Goal: Task Accomplishment & Management: Manage account settings

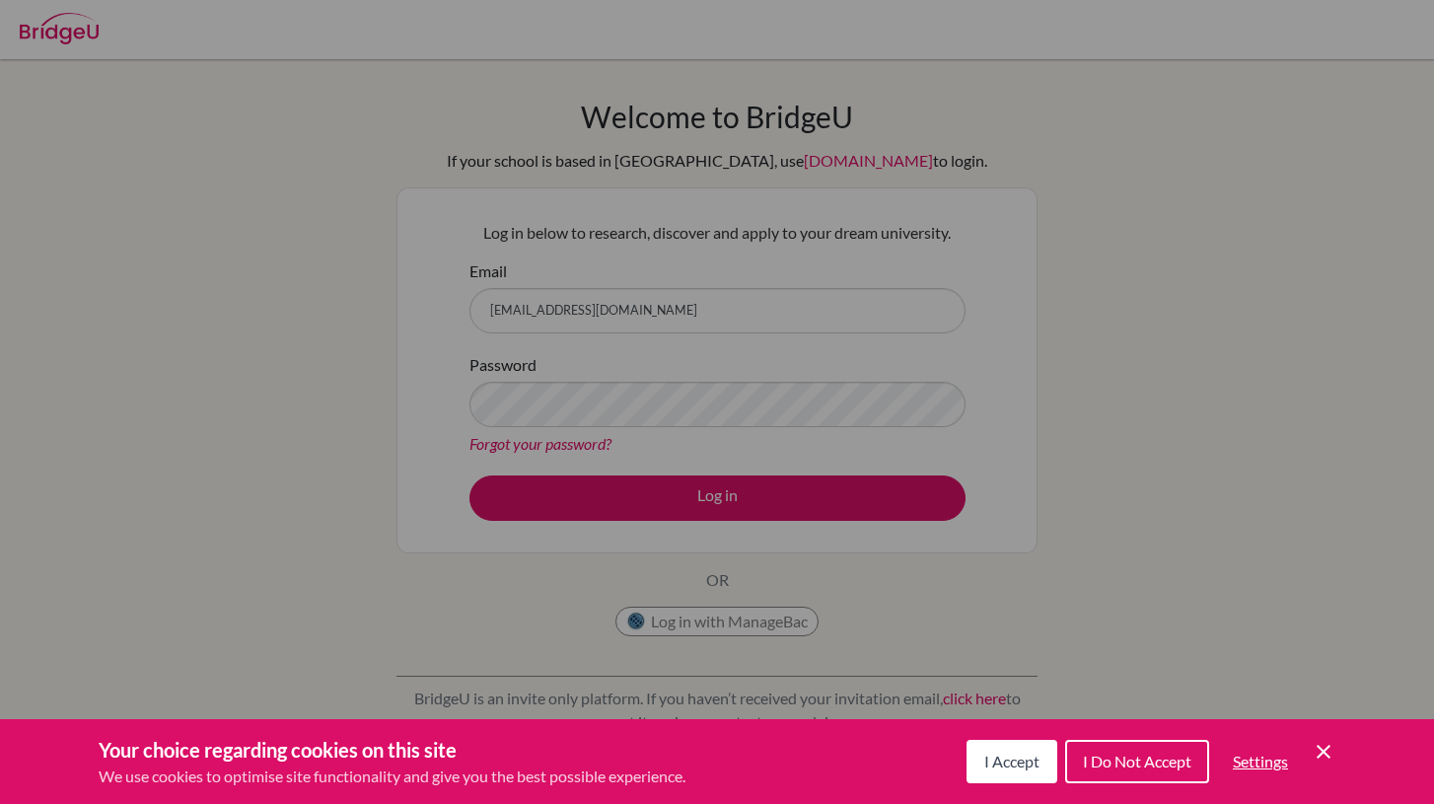
click at [1012, 775] on button "I Accept" at bounding box center [1011, 761] width 91 height 43
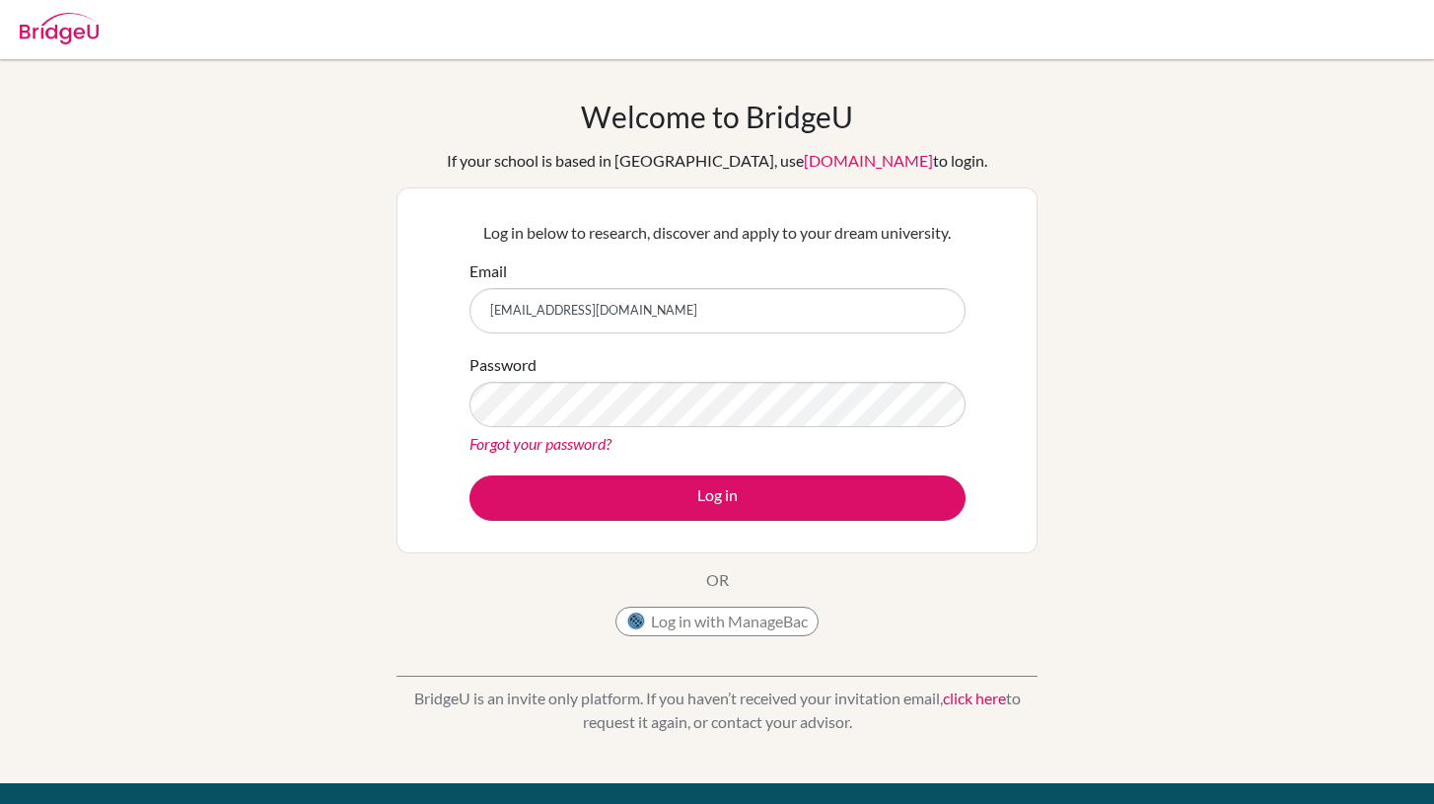
click at [704, 376] on div "Password Forgot your password?" at bounding box center [717, 404] width 496 height 103
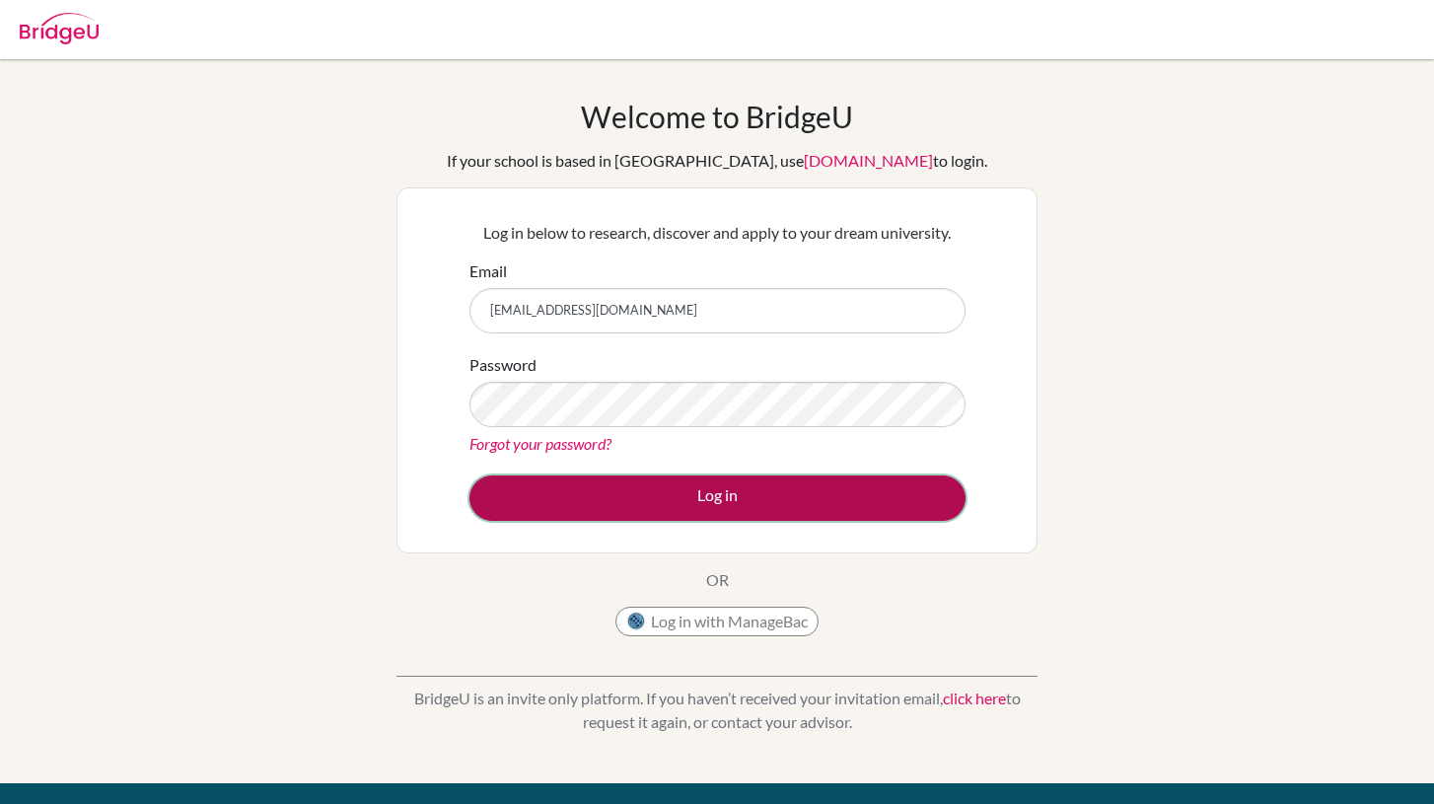
click at [751, 496] on button "Log in" at bounding box center [717, 497] width 496 height 45
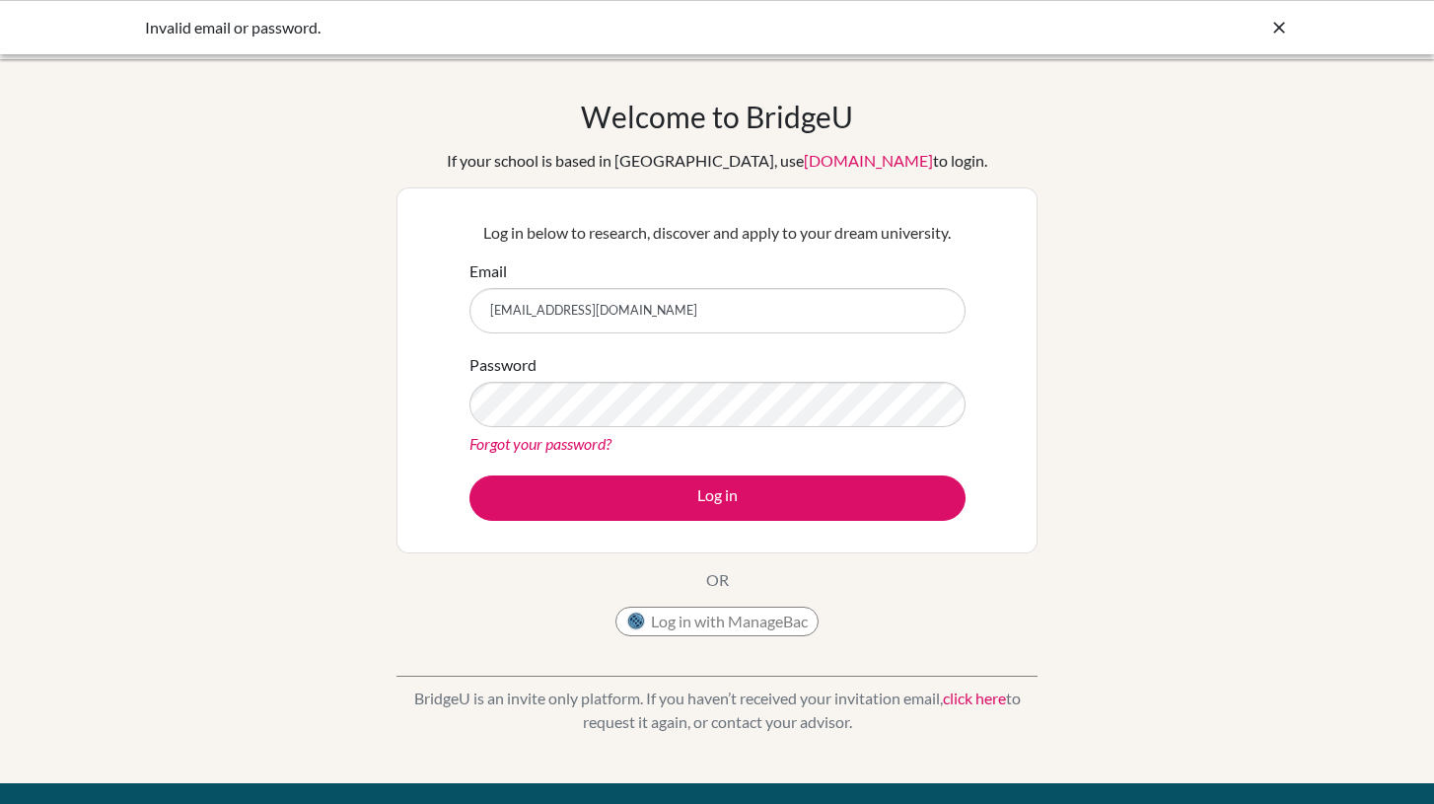
click at [494, 308] on input "Diab180284@diabstudents.com" at bounding box center [717, 310] width 496 height 45
type input "diab180284@diabstudents.com"
click at [469, 475] on button "Log in" at bounding box center [717, 497] width 496 height 45
click at [654, 318] on input "[EMAIL_ADDRESS][DOMAIN_NAME]" at bounding box center [717, 310] width 496 height 45
type input "[EMAIL_ADDRESS][DOMAIN_NAME]"
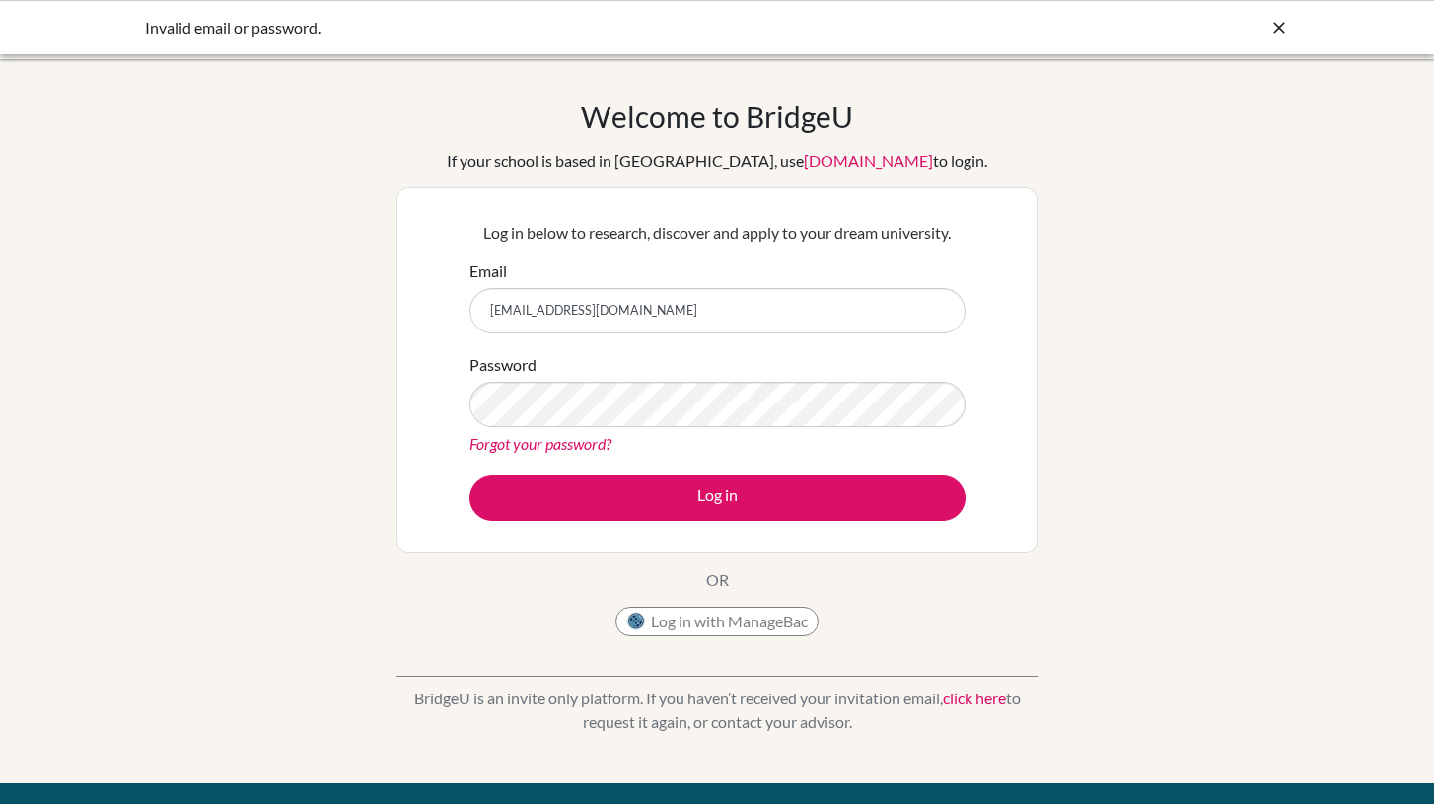
click at [582, 444] on link "Forgot your password?" at bounding box center [540, 443] width 142 height 19
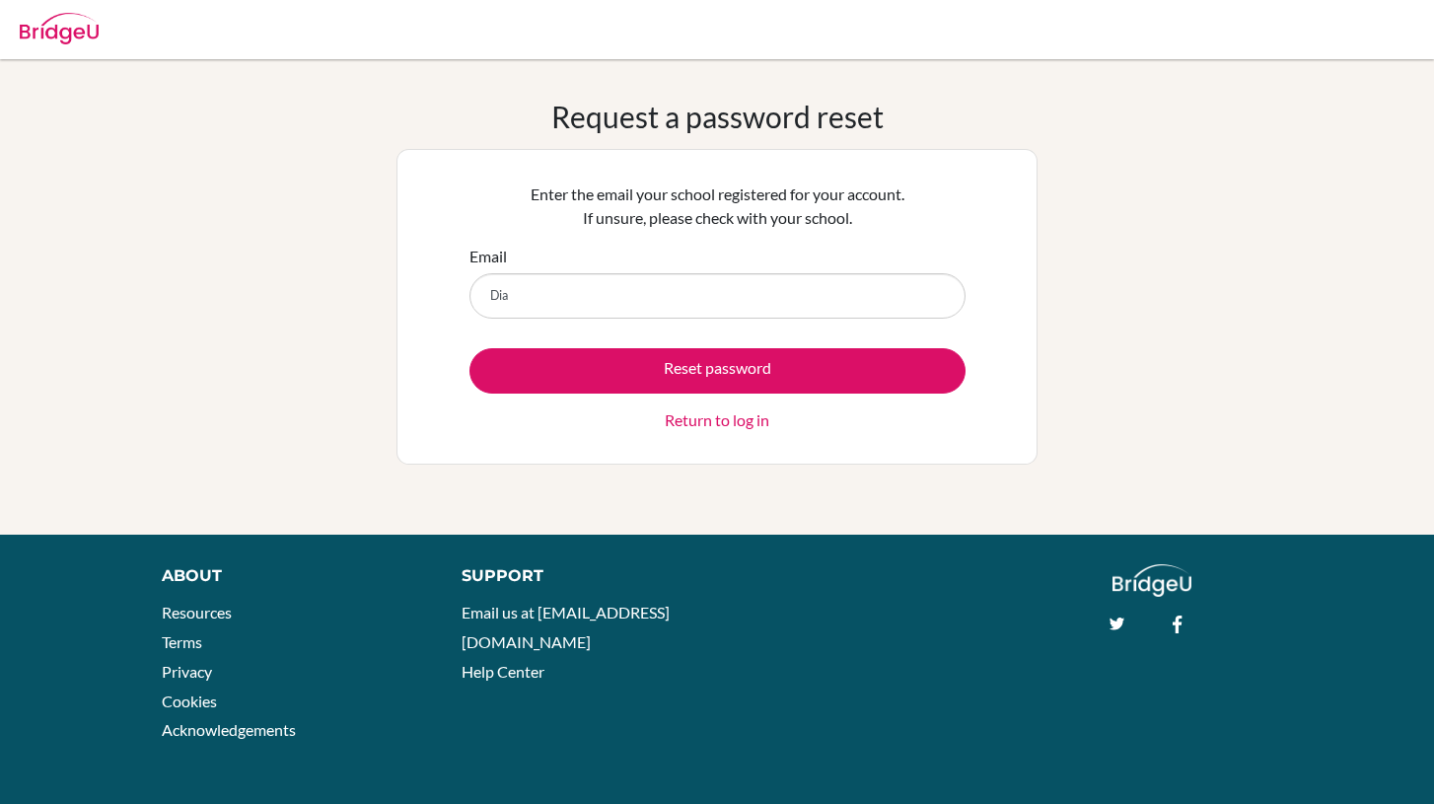
type input "[EMAIL_ADDRESS][DOMAIN_NAME]"
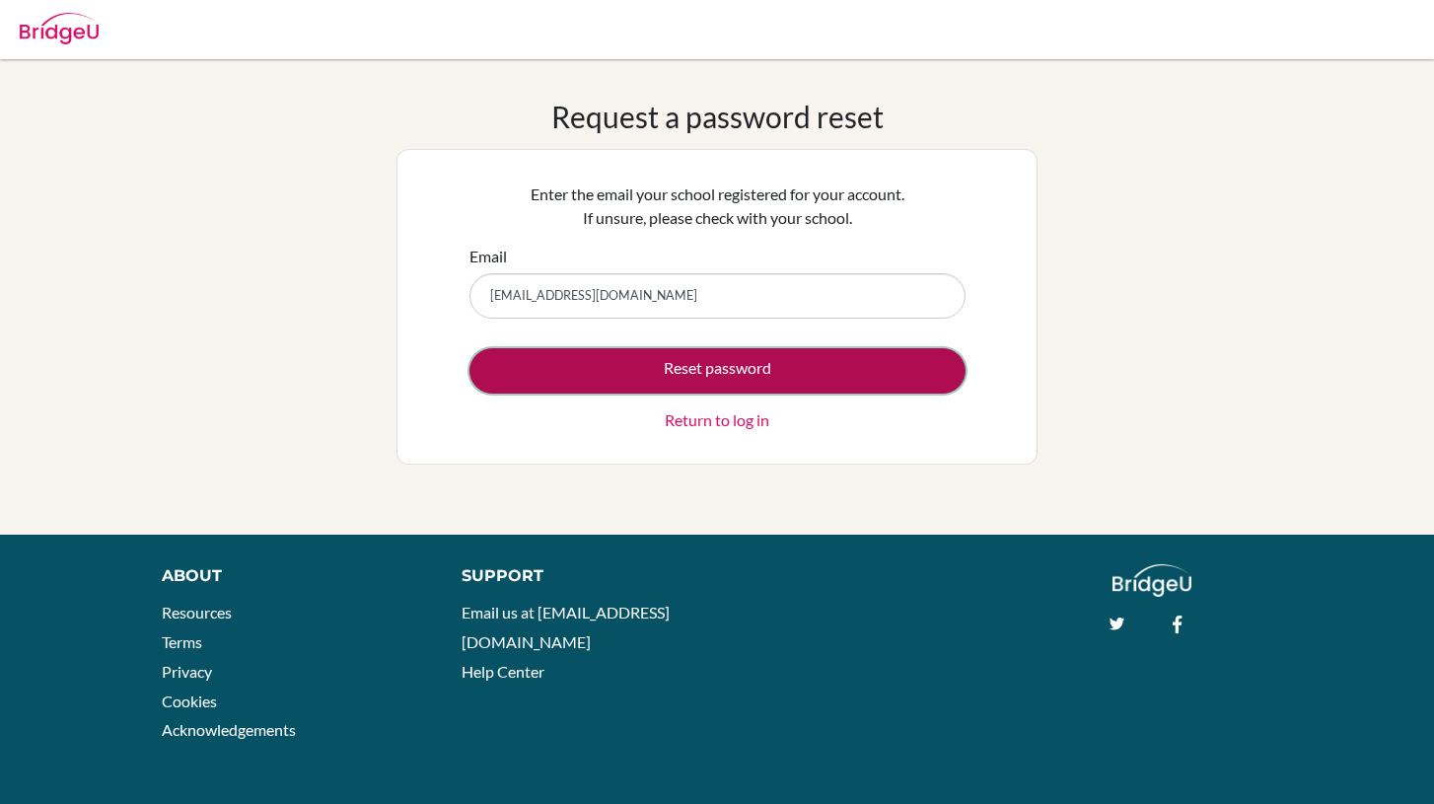
click at [618, 368] on button "Reset password" at bounding box center [717, 370] width 496 height 45
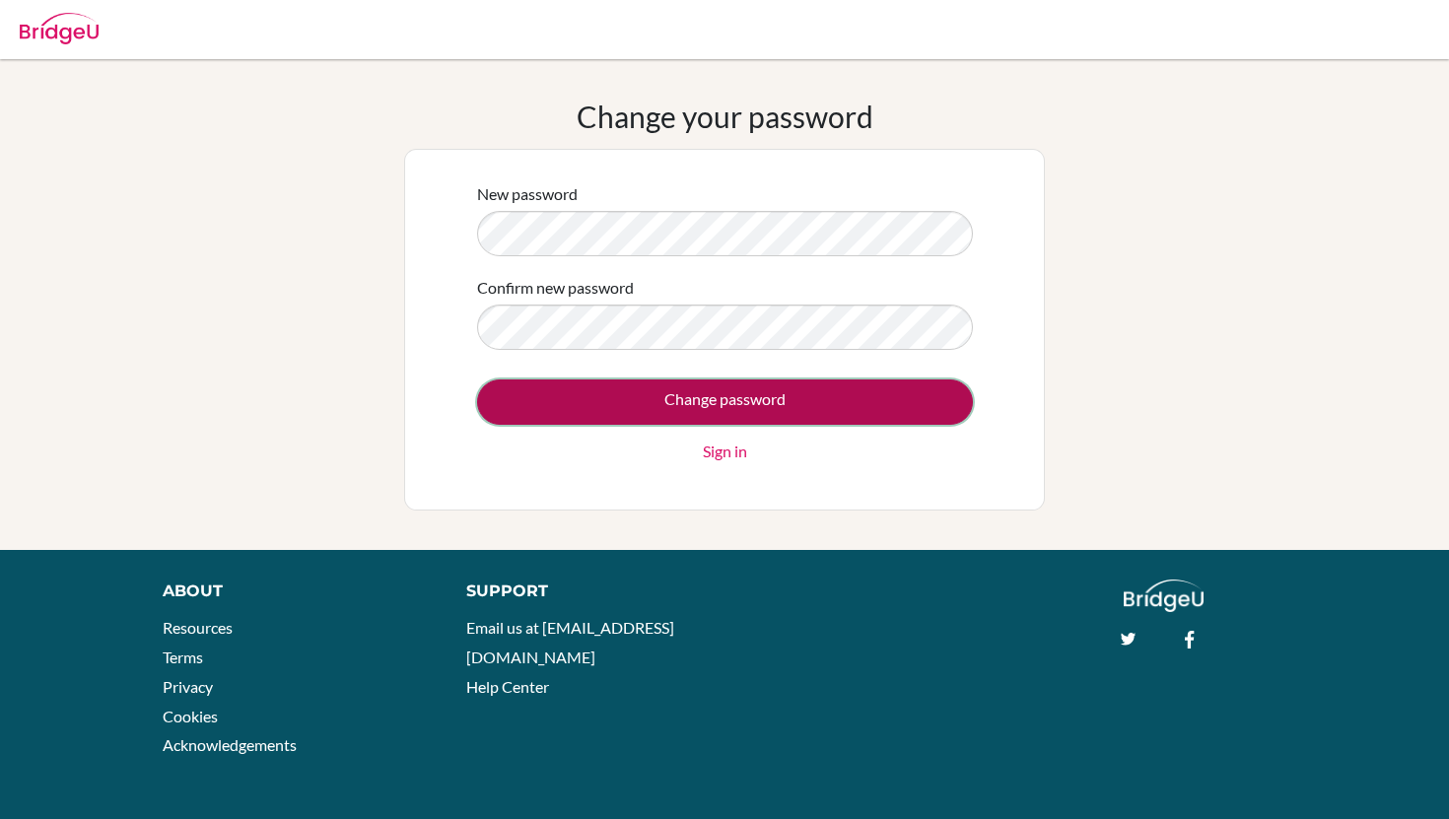
click at [613, 392] on input "Change password" at bounding box center [725, 402] width 496 height 45
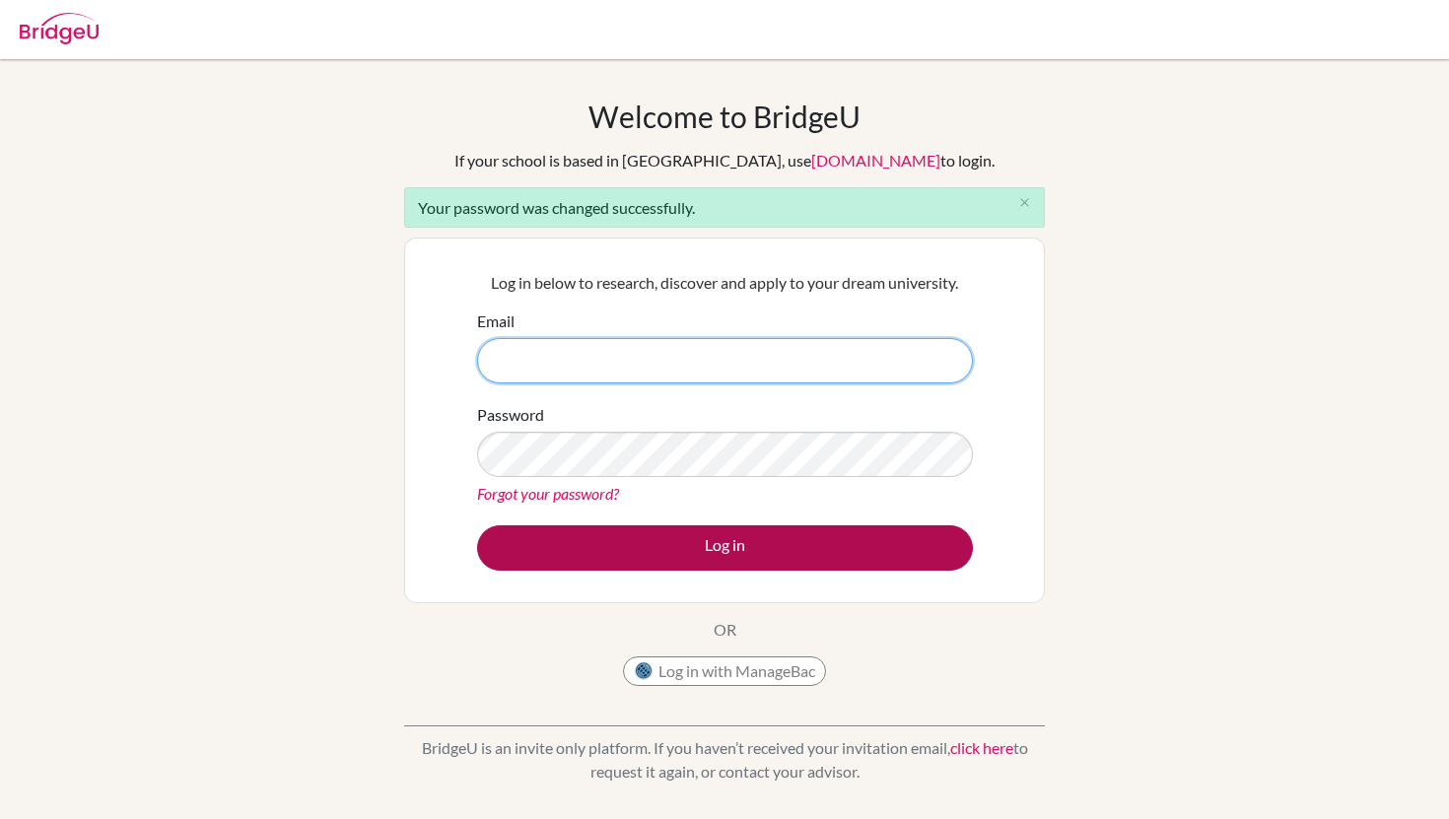
type input "[EMAIL_ADDRESS][DOMAIN_NAME]"
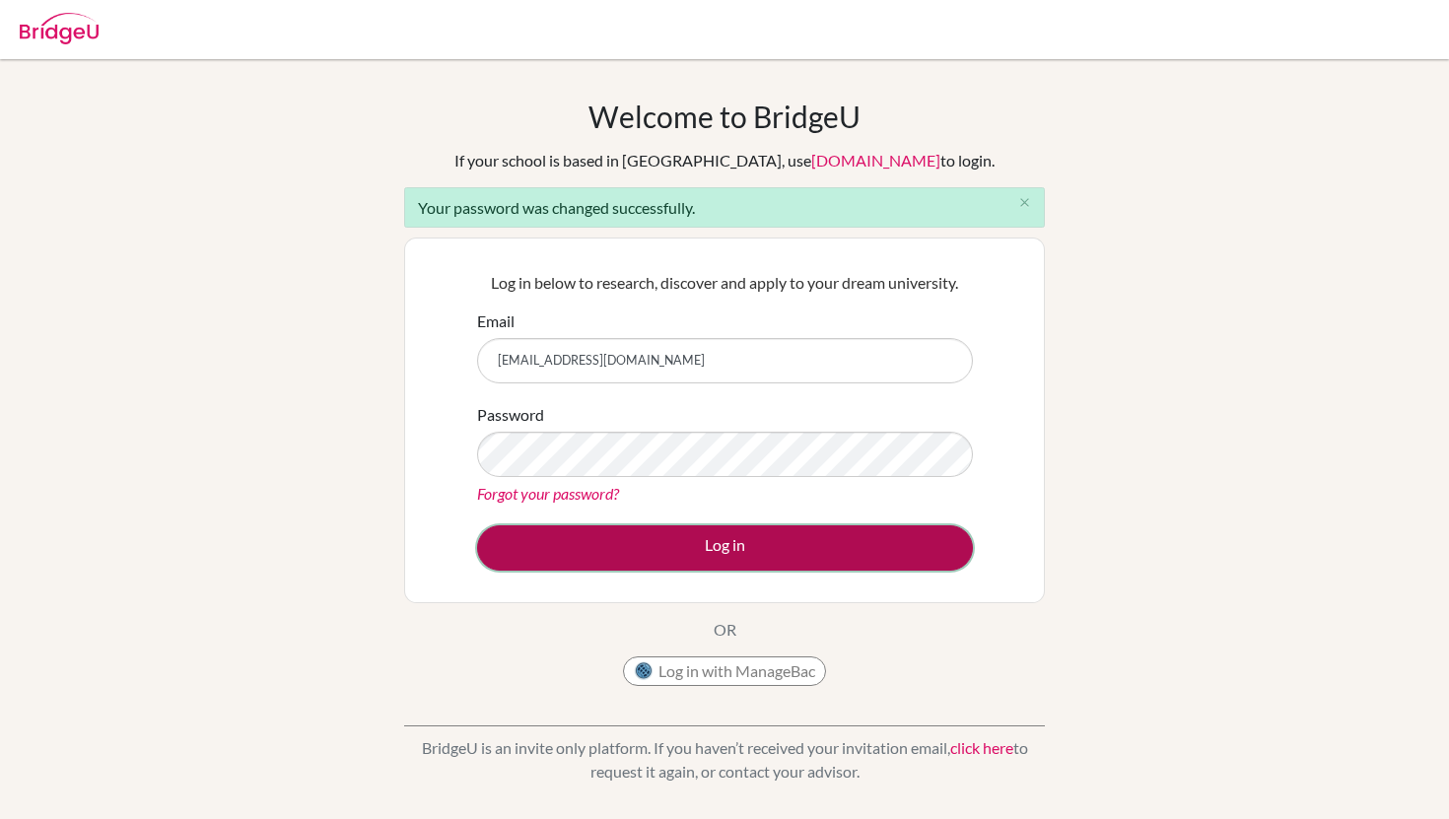
click at [759, 557] on button "Log in" at bounding box center [725, 548] width 496 height 45
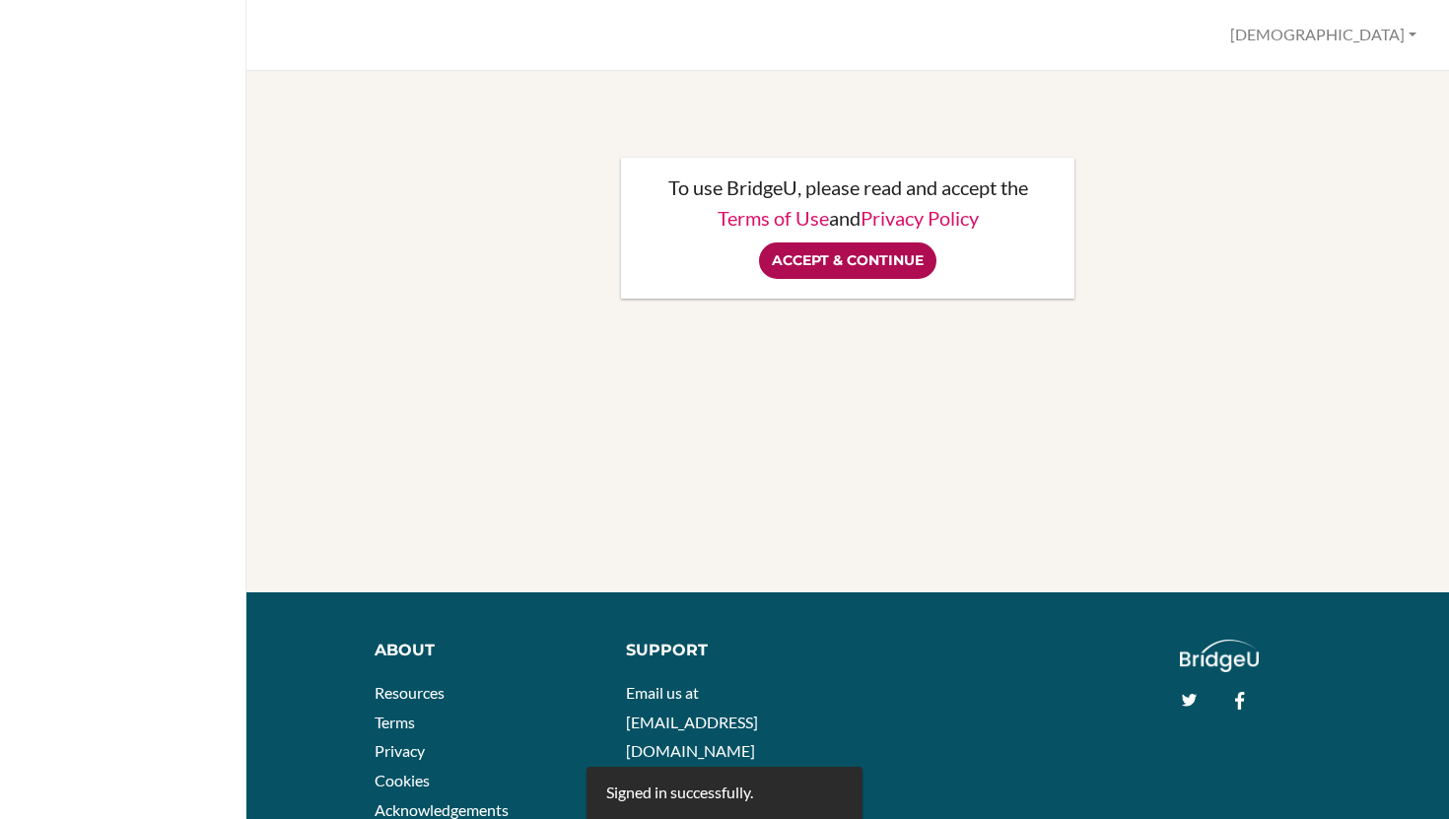
click at [856, 270] on input "Accept & Continue" at bounding box center [847, 261] width 177 height 36
